Goal: Find specific page/section: Find specific page/section

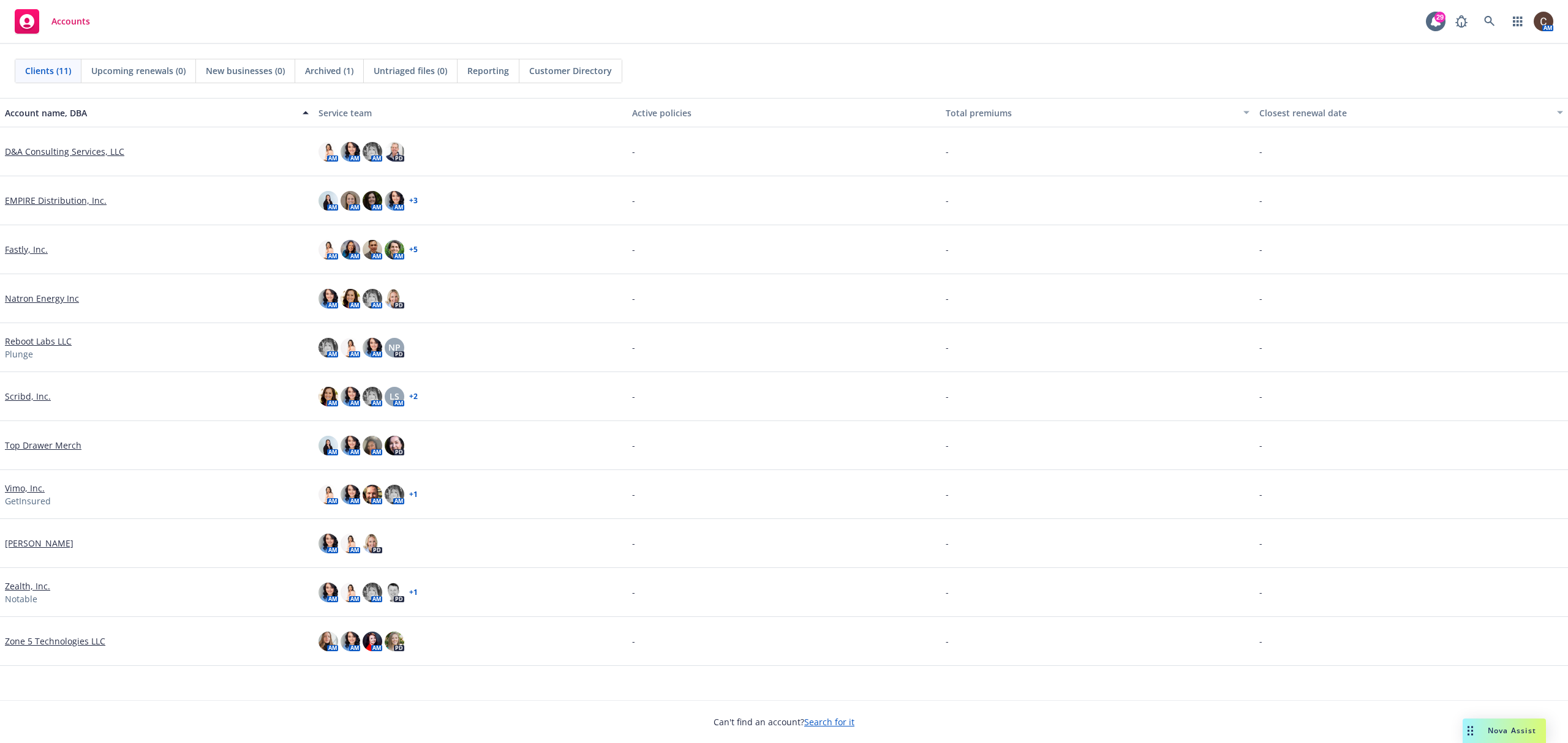
click at [25, 490] on link "Vimo, Inc." at bounding box center [24, 488] width 40 height 13
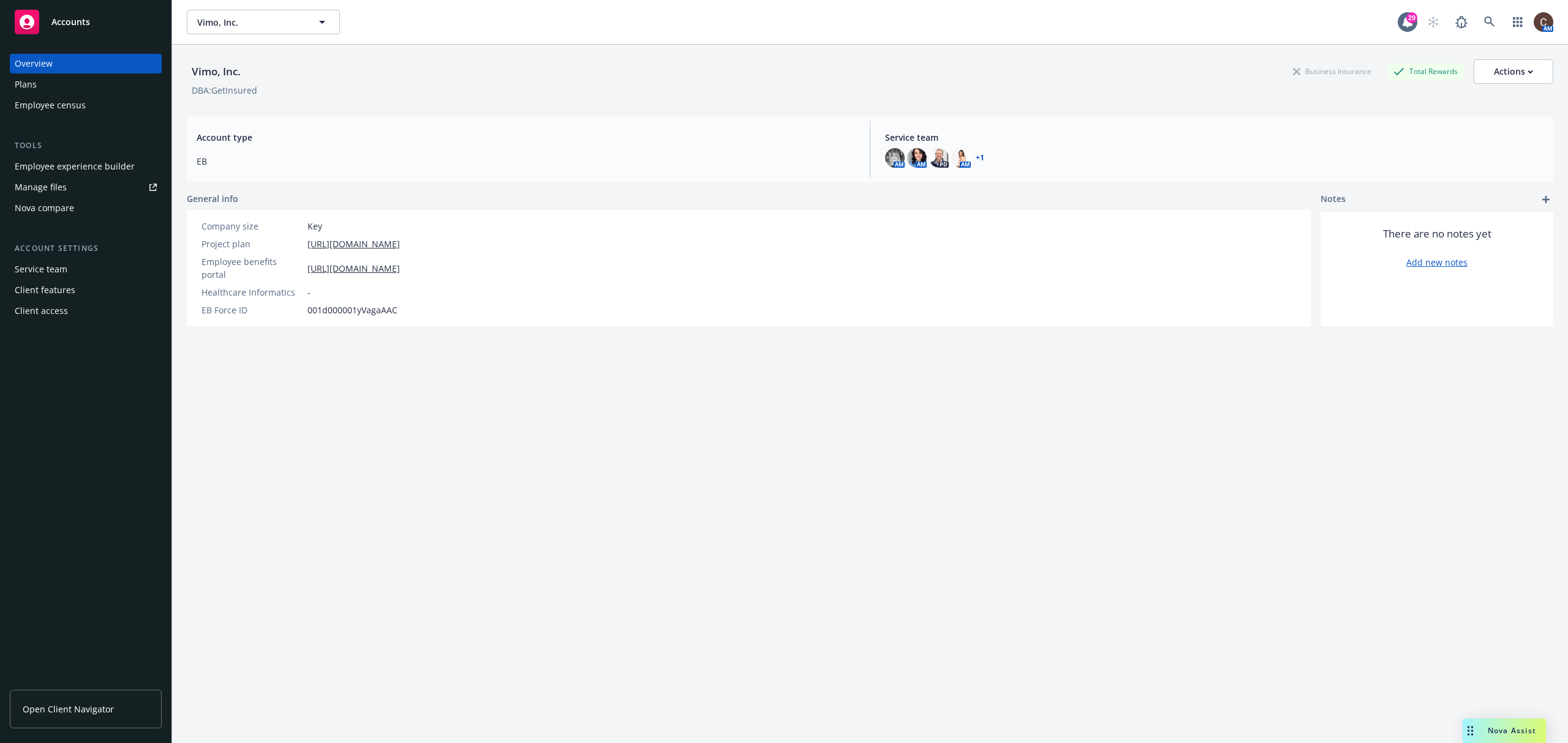
click at [105, 172] on div "Employee experience builder" at bounding box center [74, 167] width 121 height 19
drag, startPoint x: 389, startPoint y: 0, endPoint x: 820, endPoint y: 79, distance: 438.2
click at [820, 79] on div "Vimo, Inc. Business Insurance Total Rewards Actions" at bounding box center [870, 71] width 1366 height 24
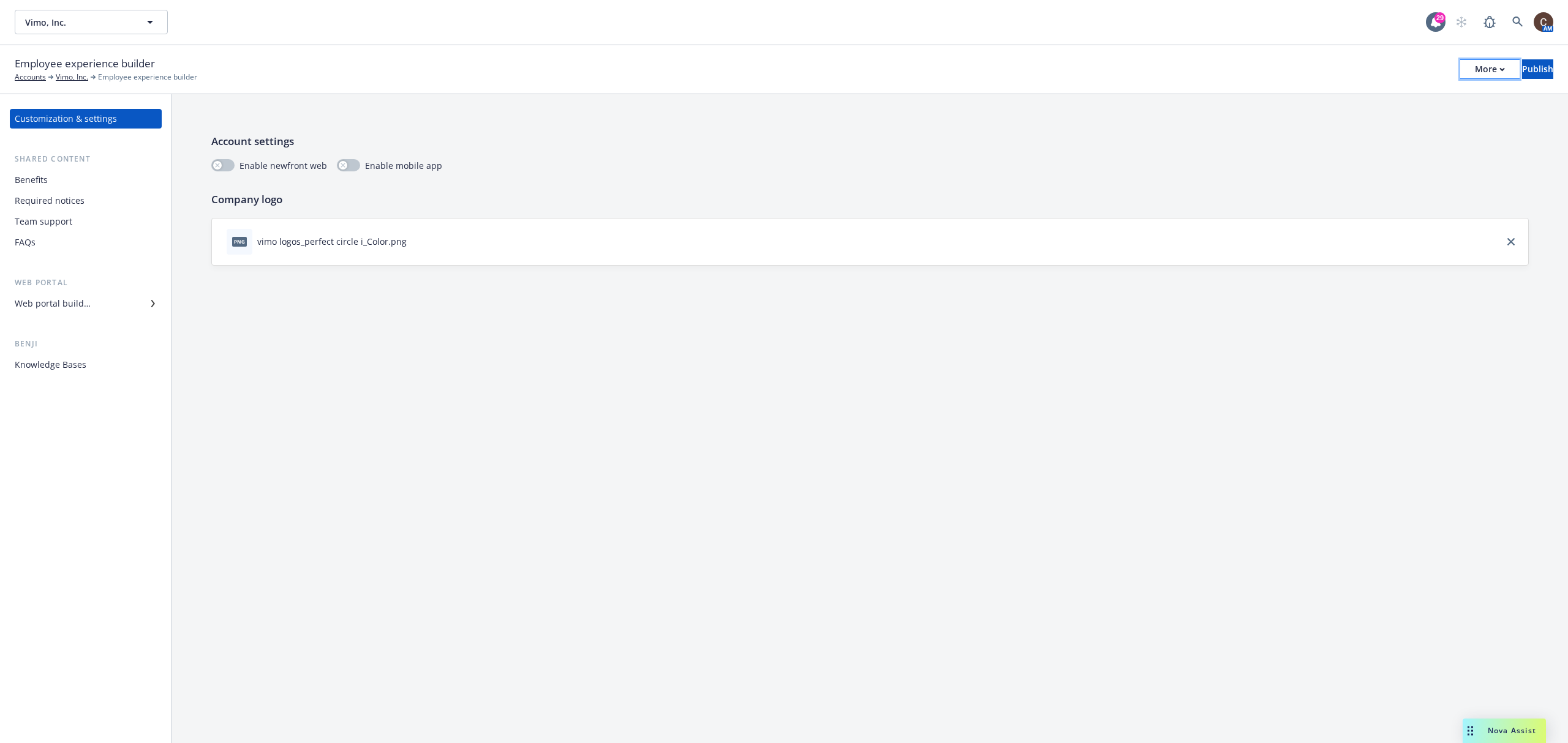
click at [1464, 62] on button "More" at bounding box center [1490, 69] width 60 height 19
click at [1342, 125] on link "Copy portal link" at bounding box center [1389, 119] width 181 height 24
click at [159, 19] on button "Vimo, Inc." at bounding box center [91, 21] width 153 height 24
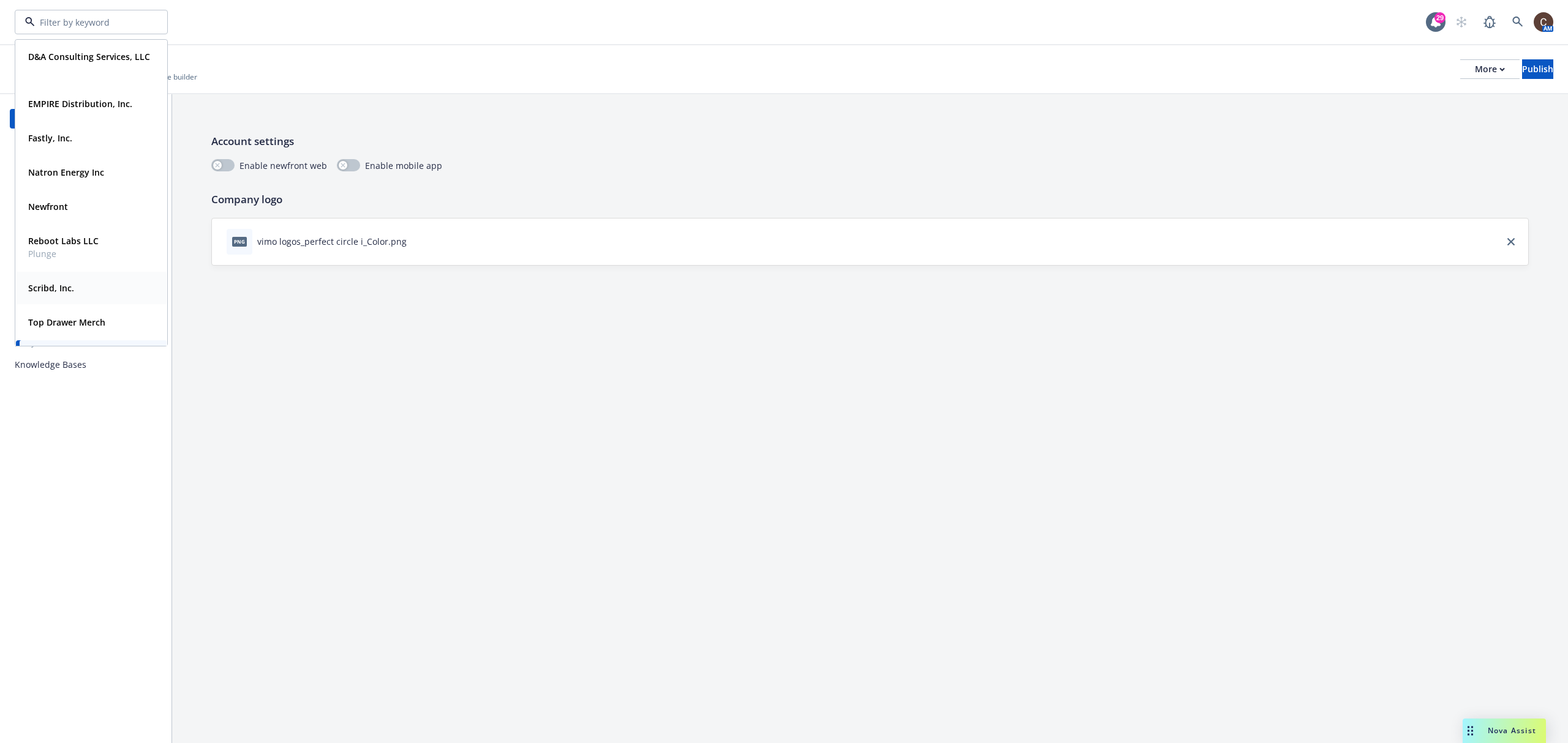
click at [88, 292] on div "Scribd, Inc." at bounding box center [91, 288] width 136 height 17
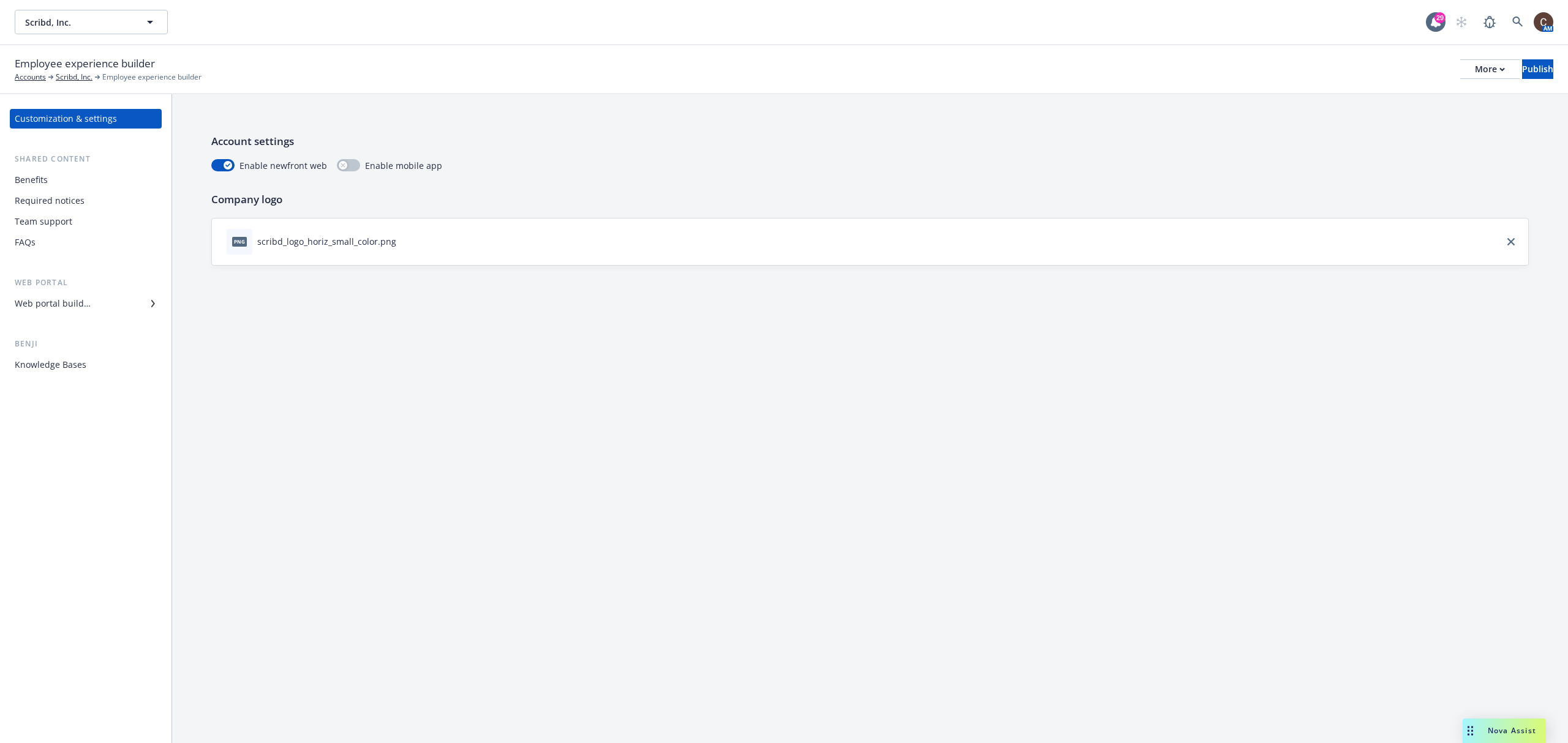
click at [98, 306] on div "Web portal builder" at bounding box center [85, 304] width 142 height 19
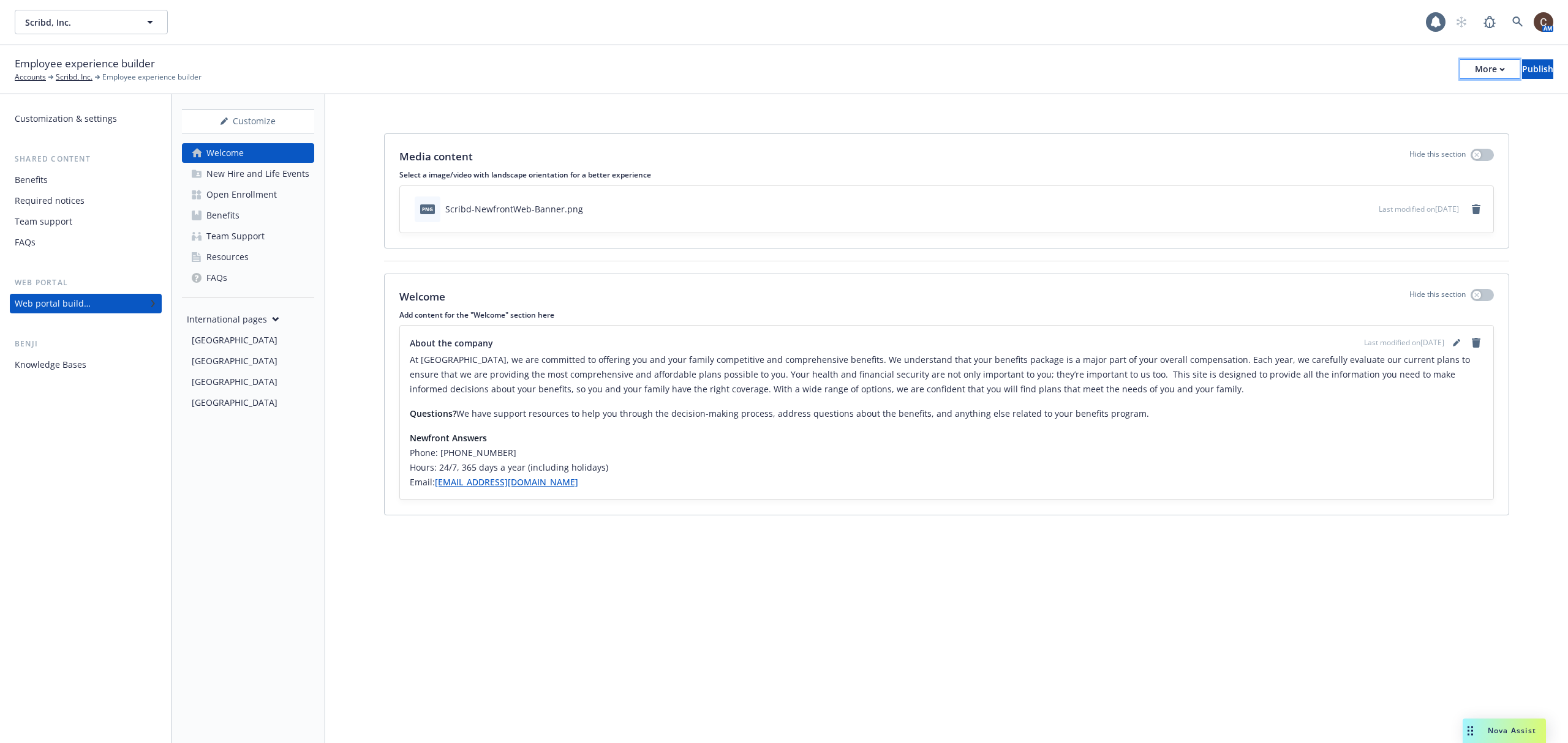
click at [1475, 66] on div "More" at bounding box center [1490, 68] width 30 height 18
click at [1405, 114] on link "Copy portal link" at bounding box center [1389, 119] width 181 height 24
click at [87, 11] on button "Scribd, Inc." at bounding box center [91, 21] width 153 height 24
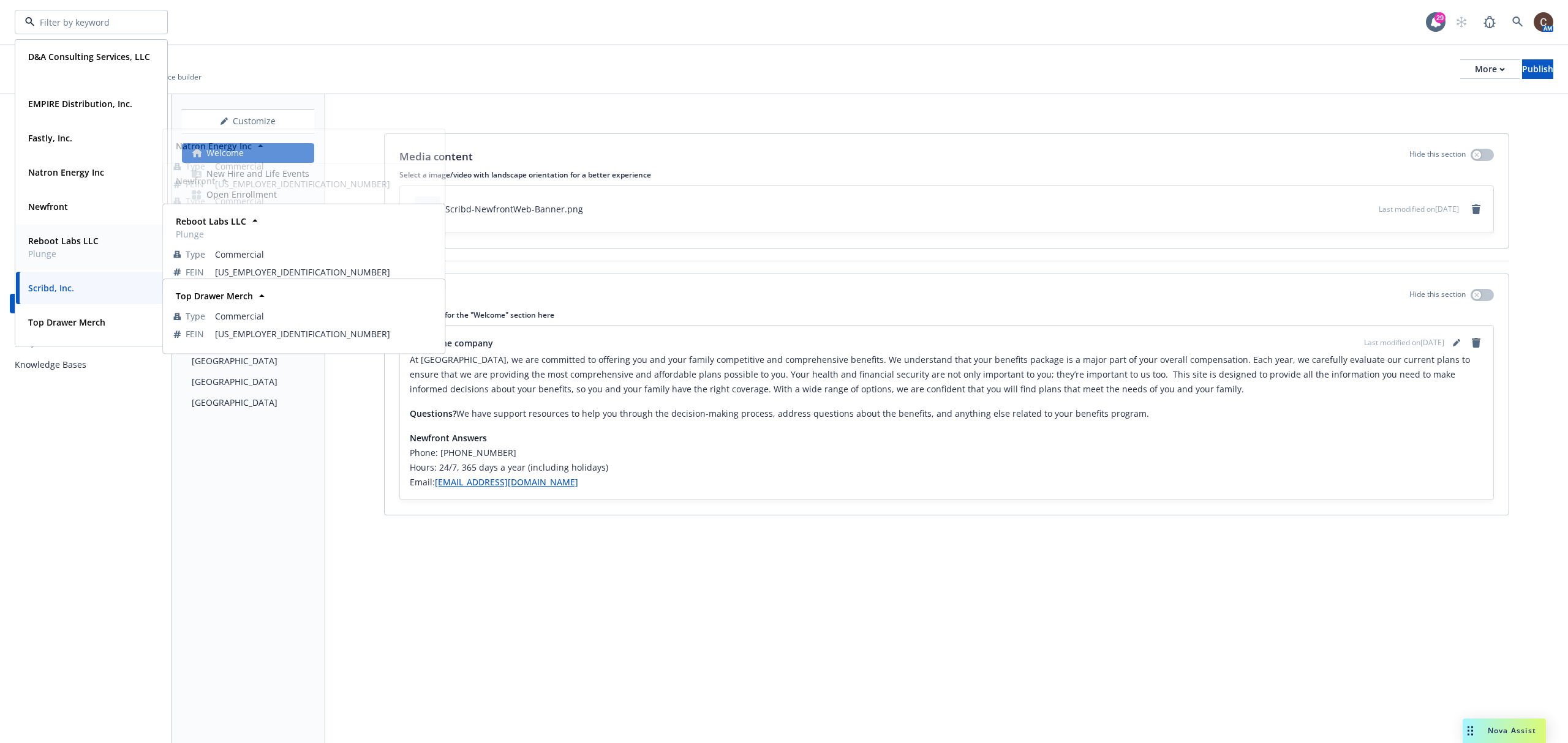
click at [87, 245] on strong "Reboot Labs LLC" at bounding box center [63, 241] width 70 height 12
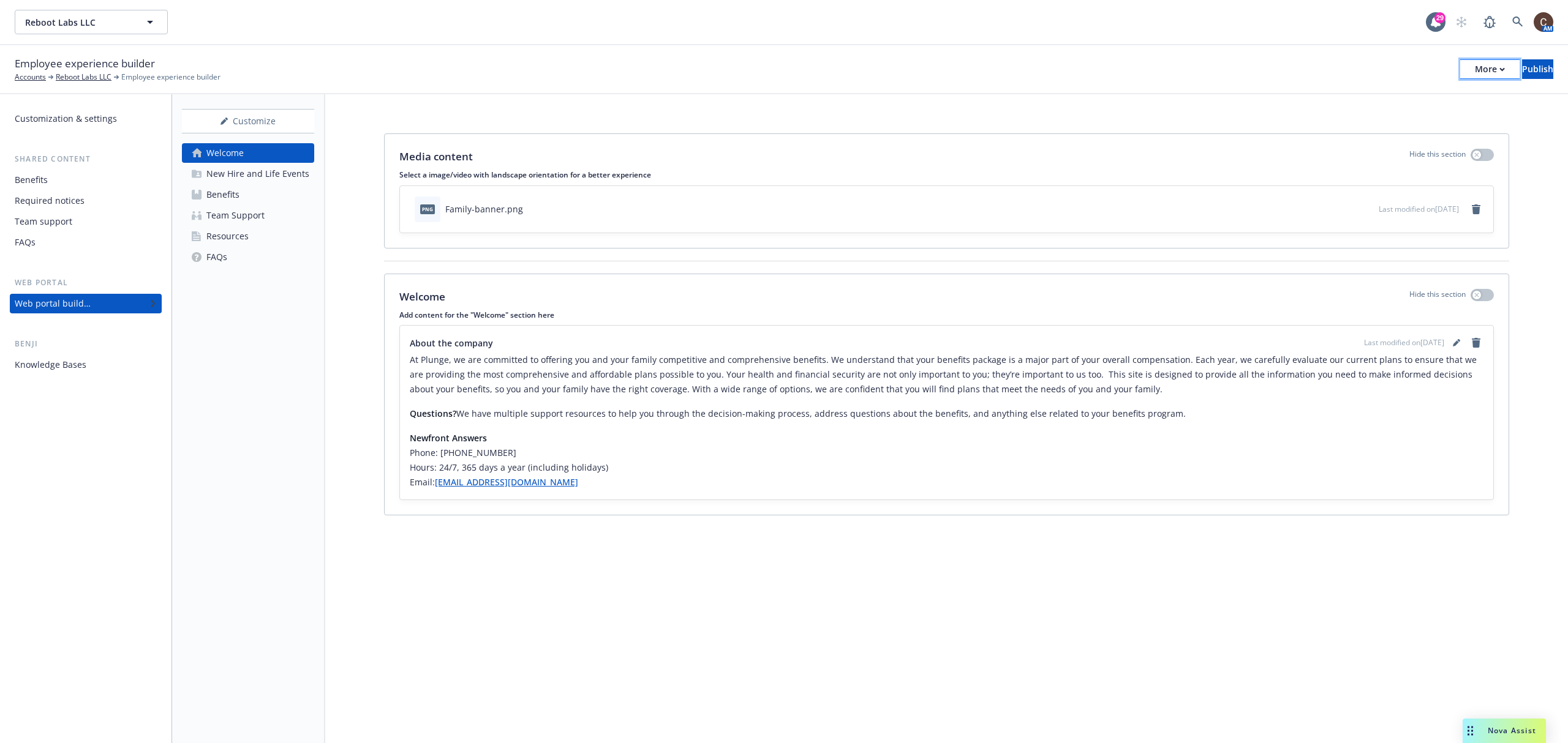
click at [1500, 67] on icon "button" at bounding box center [1502, 69] width 6 height 4
click at [1355, 121] on div "Copy preview link Copy portal link Configure test user to preview app" at bounding box center [1389, 120] width 181 height 73
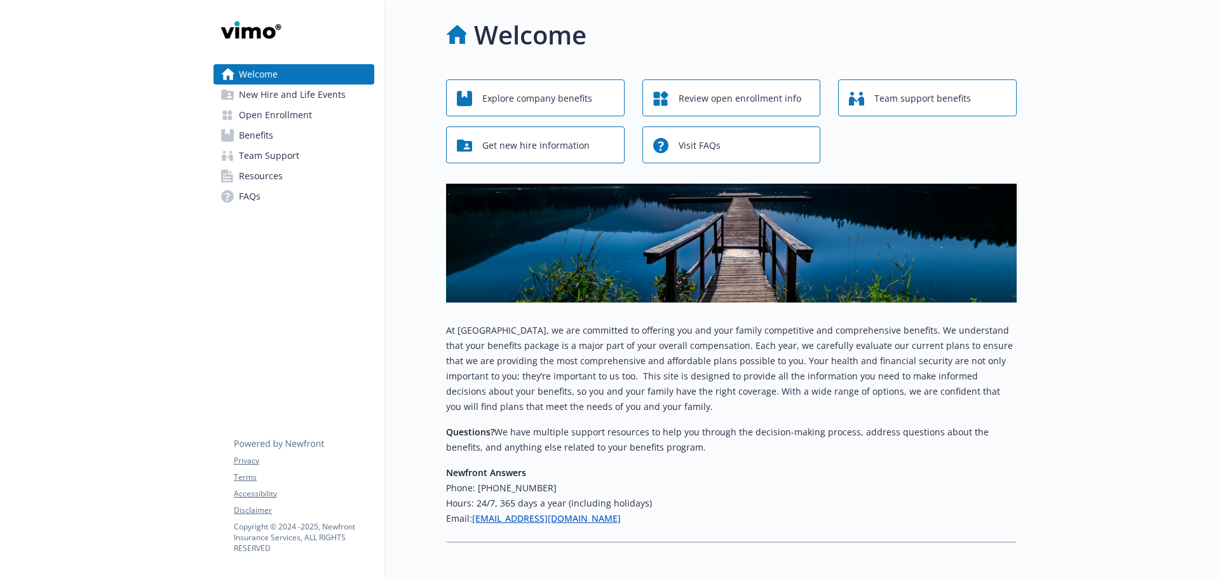
click at [311, 113] on link "Open Enrollment" at bounding box center [293, 115] width 161 height 20
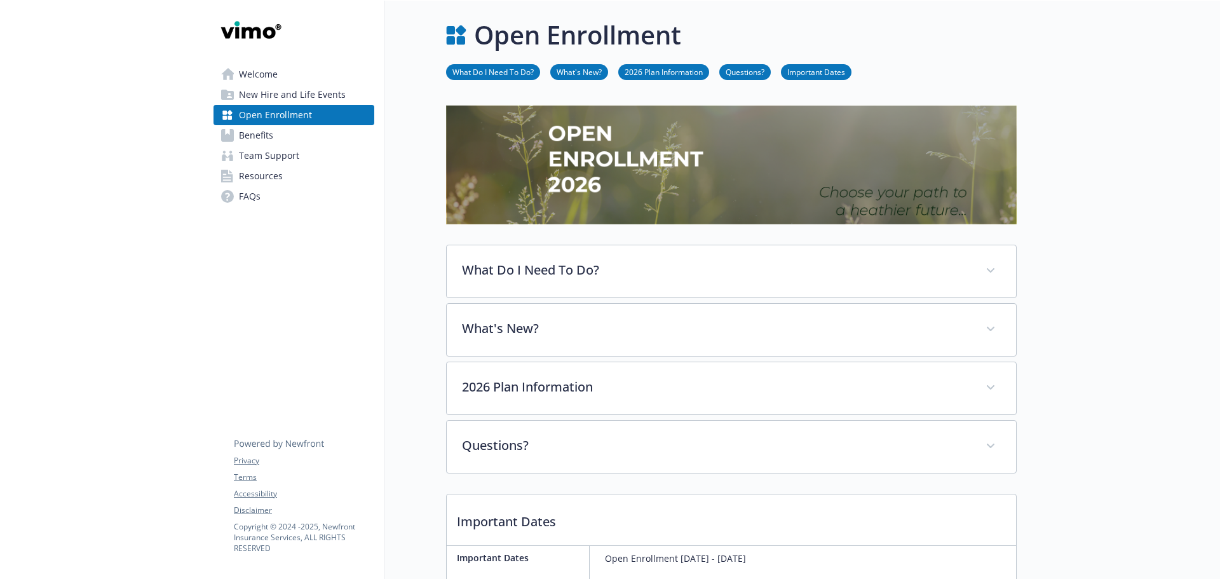
click at [1082, 242] on div at bounding box center [1117, 449] width 203 height 896
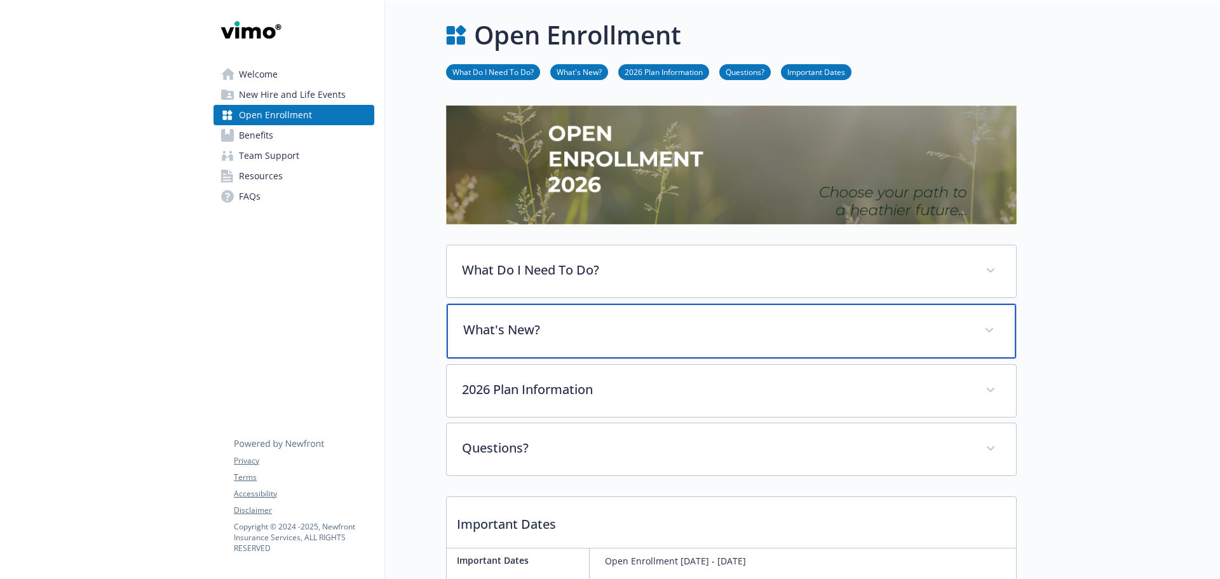
click at [689, 339] on div "What's New?" at bounding box center [731, 331] width 569 height 55
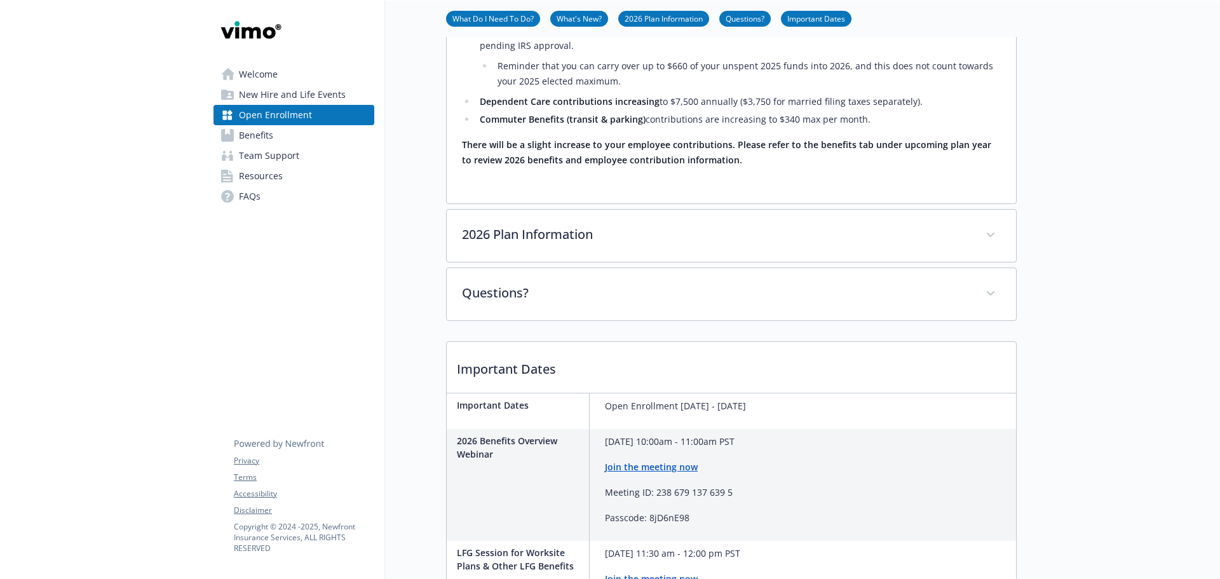
scroll to position [353, 0]
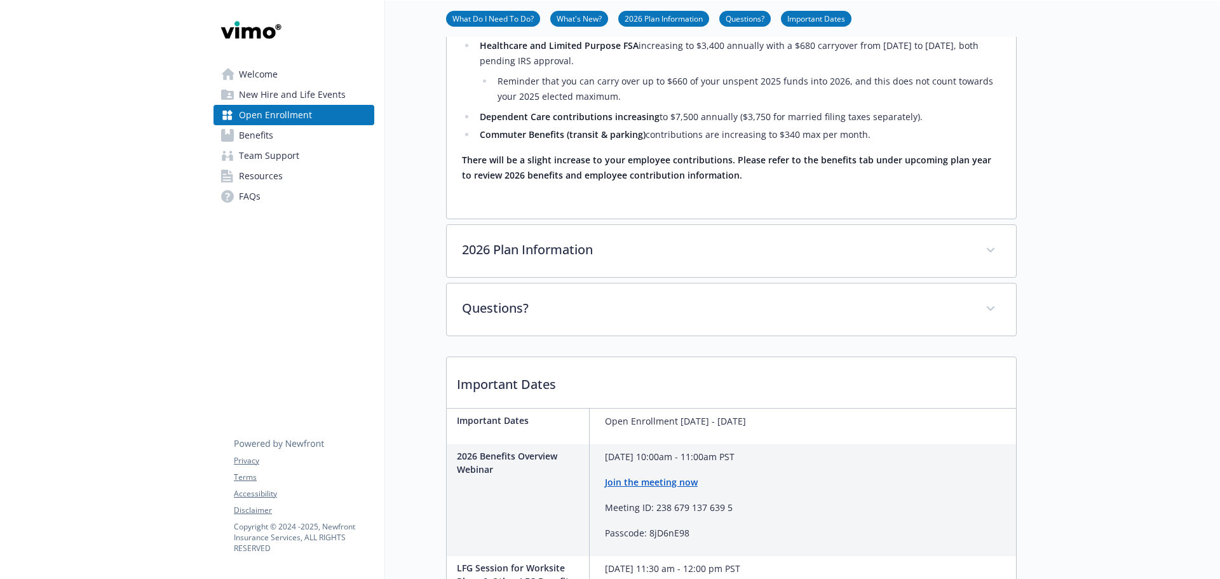
click at [742, 345] on div "What Do I Need To Do? 2026 Open Enrollment will begin November 3rd and ends Nov…" at bounding box center [731, 210] width 570 height 916
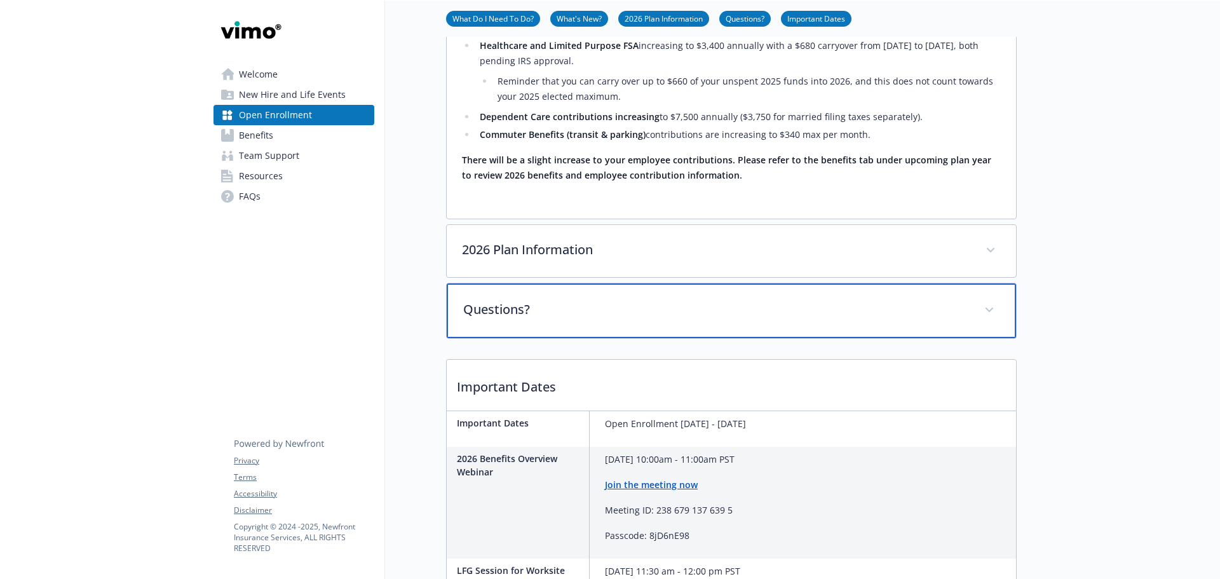
click at [757, 309] on p "Questions?" at bounding box center [716, 309] width 506 height 19
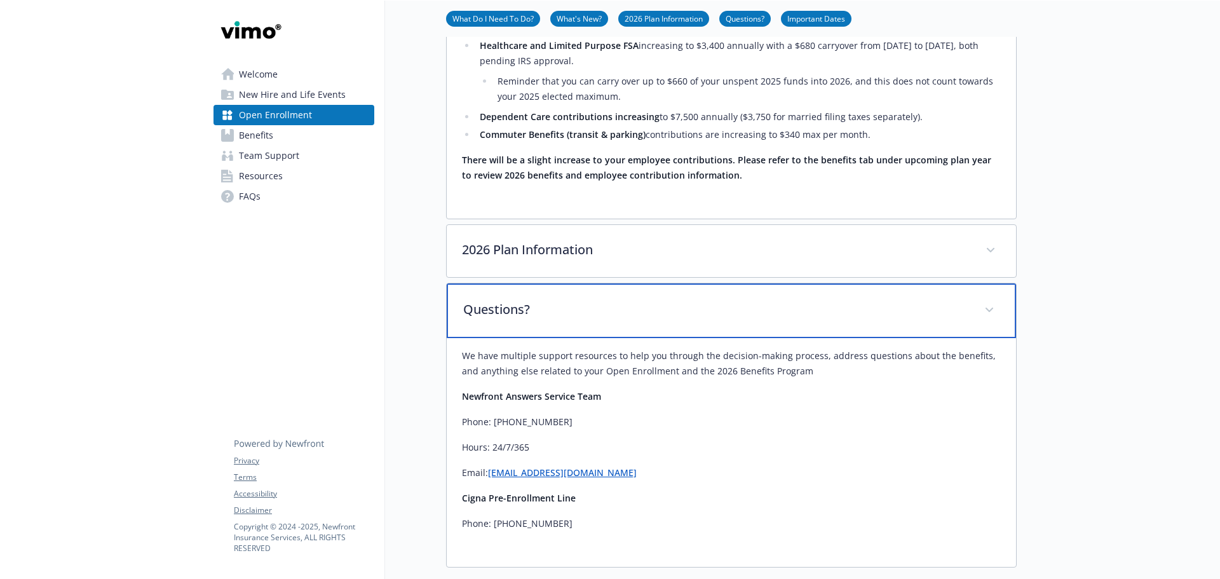
scroll to position [417, 0]
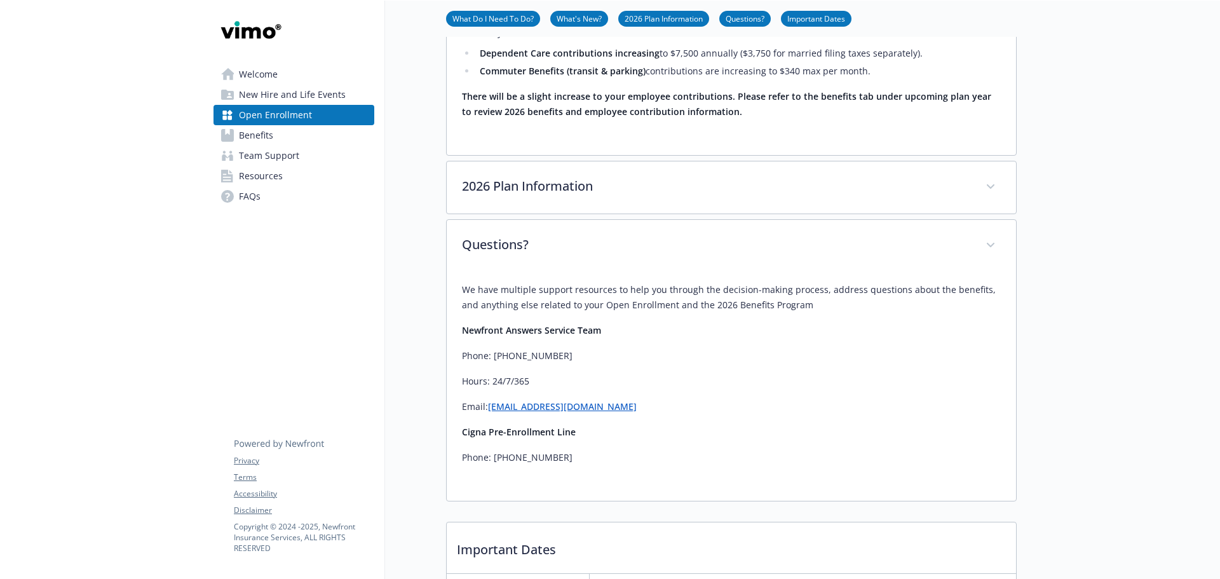
click at [276, 70] on span "Welcome" at bounding box center [258, 74] width 39 height 20
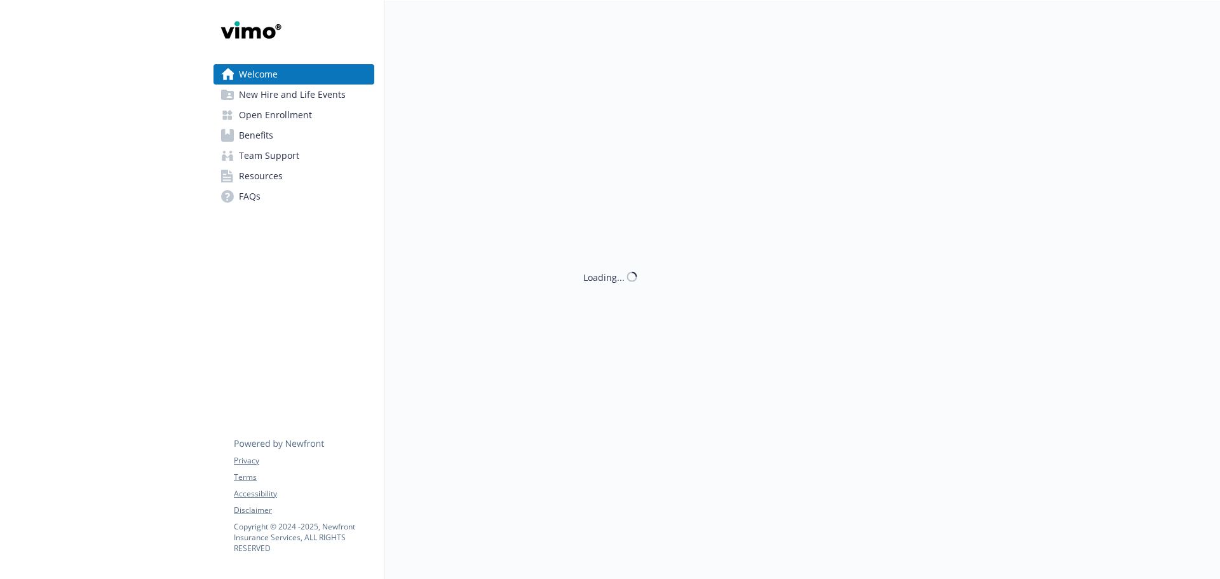
scroll to position [65, 0]
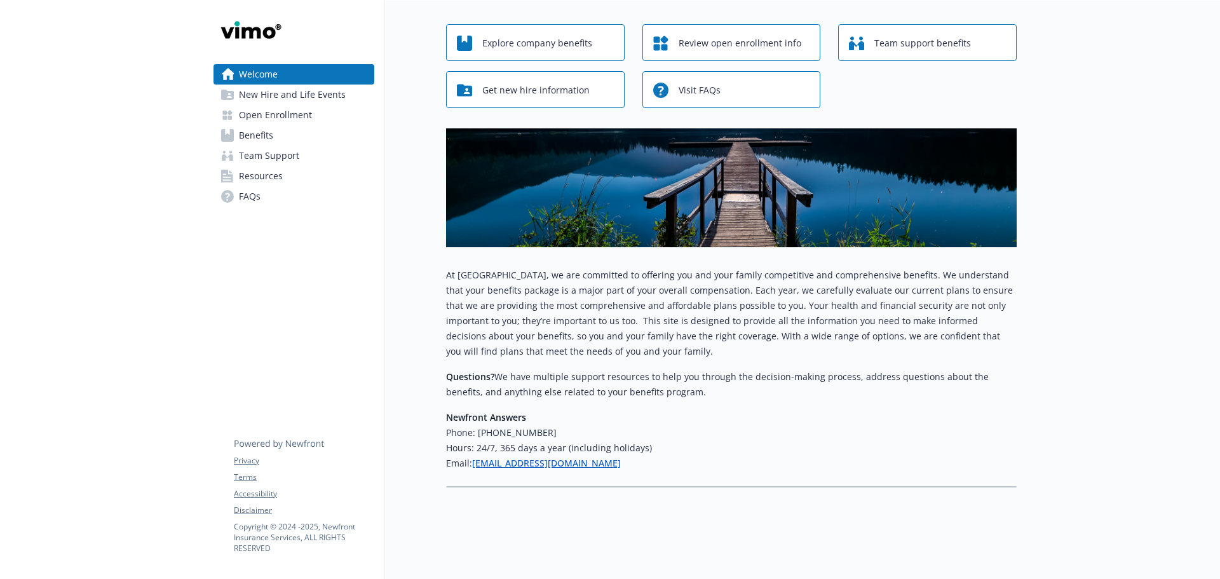
click at [1129, 96] on div at bounding box center [1117, 261] width 203 height 633
click at [1041, 34] on div at bounding box center [1117, 261] width 203 height 633
